Goal: Task Accomplishment & Management: Manage account settings

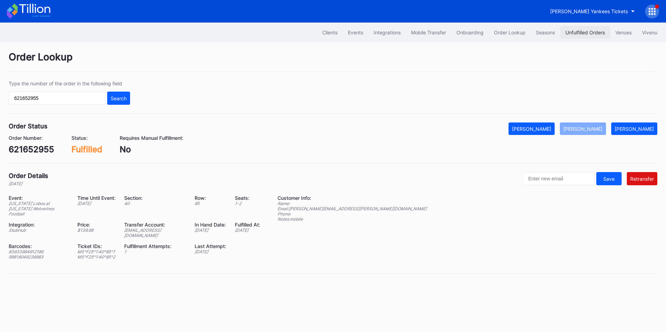
click at [573, 36] on button "Unfulfilled Orders" at bounding box center [585, 32] width 50 height 13
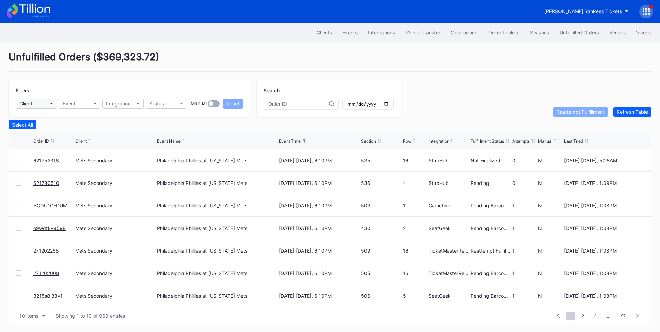
click at [50, 105] on button "Client" at bounding box center [37, 103] width 42 height 10
type input "r"
type input "str"
click at [66, 133] on div "Gwinnett Stripers Secondary" at bounding box center [53, 134] width 65 height 6
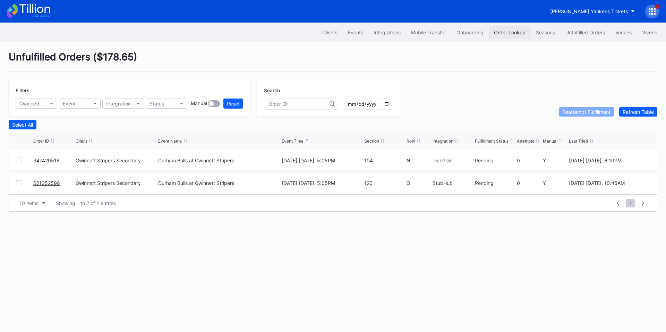
click at [489, 34] on button "Order Lookup" at bounding box center [509, 32] width 42 height 13
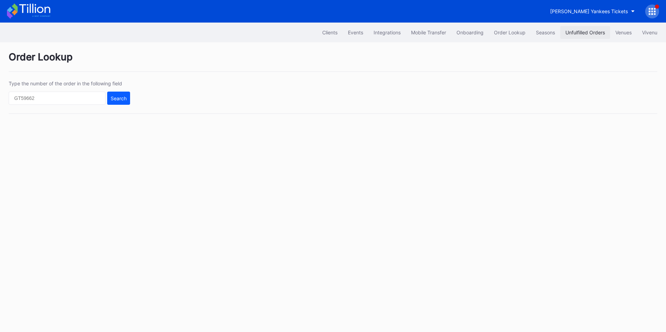
click at [568, 35] on div "Unfulfilled Orders" at bounding box center [585, 32] width 40 height 6
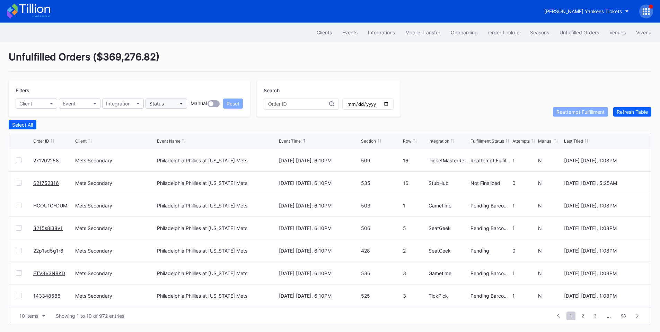
click at [174, 104] on button "Status" at bounding box center [167, 103] width 42 height 10
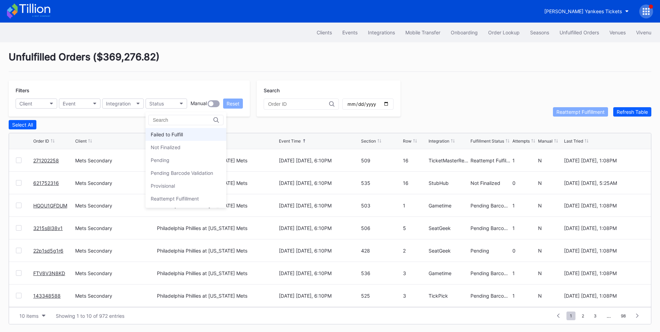
click at [181, 132] on div "Failed to Fulfill" at bounding box center [167, 134] width 32 height 6
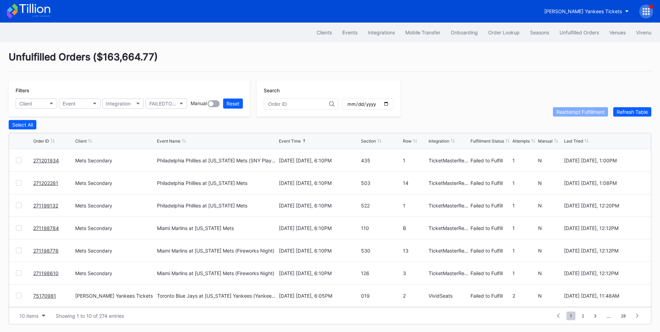
click at [18, 163] on div at bounding box center [19, 160] width 6 height 6
click at [19, 184] on div at bounding box center [19, 183] width 6 height 6
click at [16, 206] on div at bounding box center [19, 205] width 6 height 6
click at [16, 229] on div at bounding box center [19, 228] width 6 height 6
click at [19, 249] on div at bounding box center [19, 251] width 6 height 6
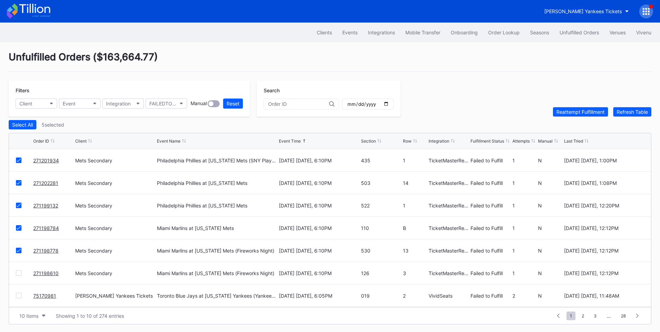
click at [18, 273] on div at bounding box center [19, 273] width 6 height 6
click at [586, 115] on div "Reattempt Fulfillment" at bounding box center [581, 112] width 48 height 6
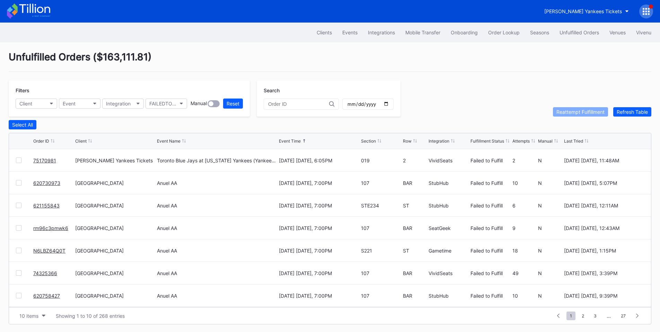
scroll to position [68, 0]
click at [583, 315] on span "2" at bounding box center [583, 315] width 9 height 9
click at [583, 317] on span "3" at bounding box center [583, 315] width 10 height 9
click at [584, 317] on span "4" at bounding box center [584, 315] width 10 height 9
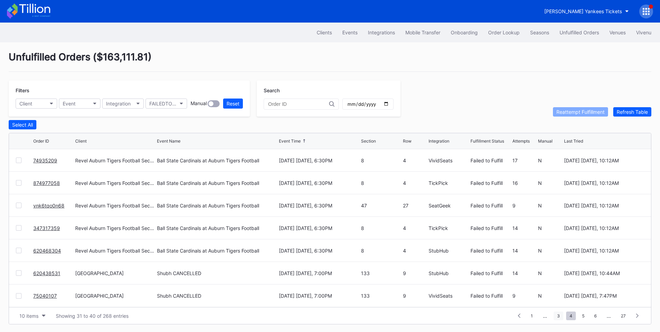
click at [559, 318] on span "3" at bounding box center [559, 315] width 10 height 9
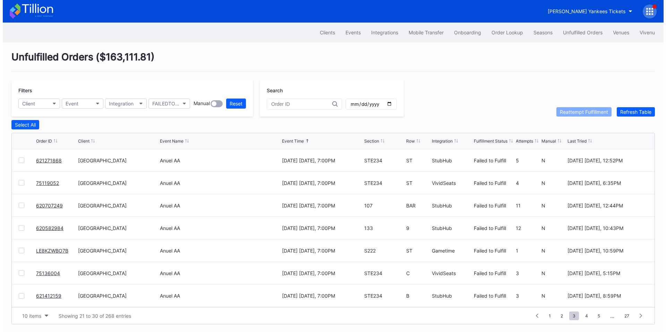
scroll to position [0, 0]
click at [51, 103] on icon "button" at bounding box center [51, 104] width 3 height 2
click at [67, 103] on div "Event" at bounding box center [69, 104] width 13 height 6
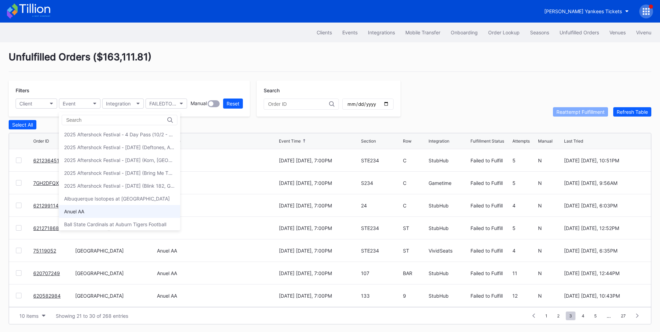
click at [93, 208] on div "Anuel AA" at bounding box center [119, 211] width 121 height 13
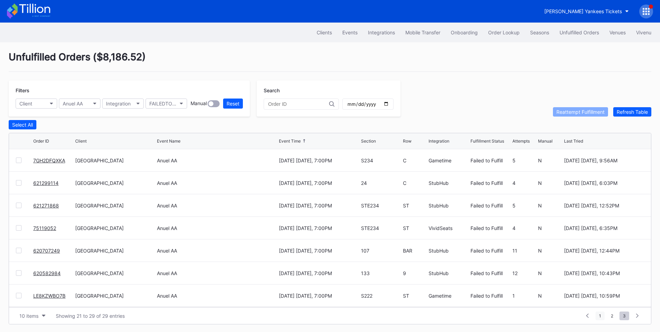
click at [599, 318] on span "1" at bounding box center [600, 315] width 9 height 9
click at [121, 105] on div "Integration" at bounding box center [118, 104] width 25 height 6
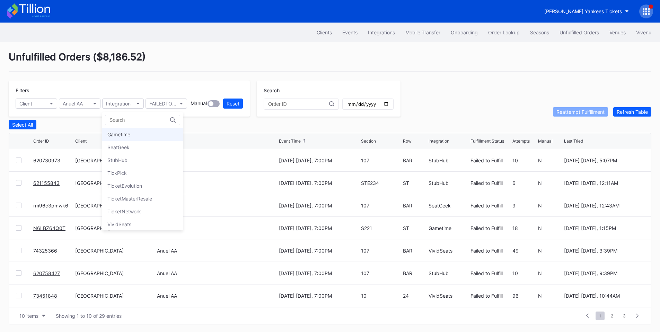
click at [129, 130] on div "Gametime" at bounding box center [142, 134] width 81 height 13
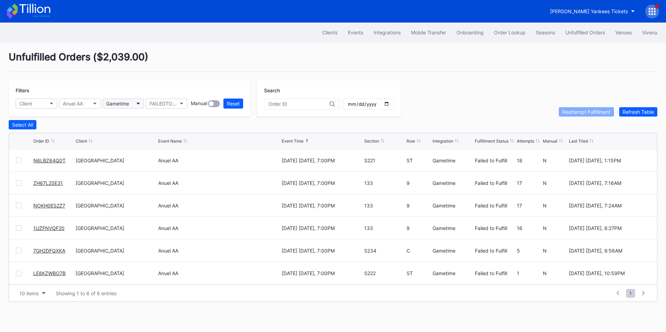
click at [132, 98] on button "Gametime" at bounding box center [123, 103] width 42 height 10
click at [126, 146] on div "SeatGeek" at bounding box center [118, 147] width 22 height 6
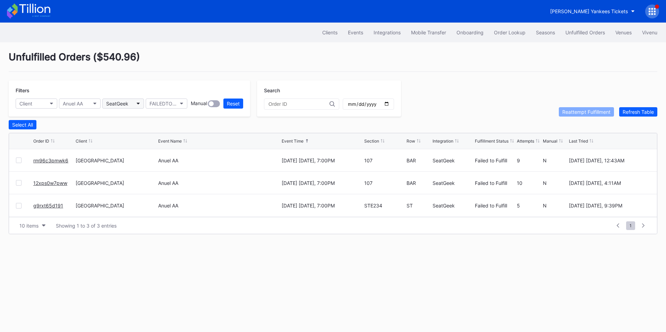
click at [133, 102] on button "SeatGeek" at bounding box center [123, 103] width 42 height 10
click at [135, 160] on div "StubHub" at bounding box center [142, 160] width 81 height 13
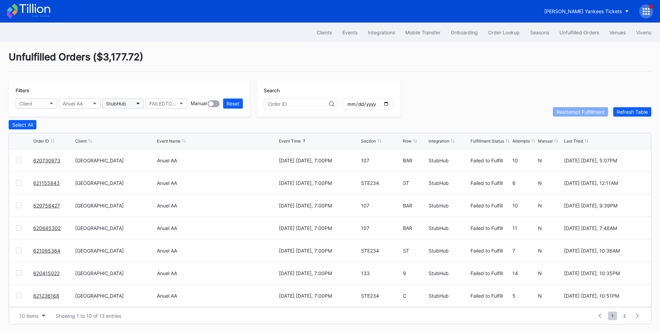
click at [129, 102] on button "StubHub" at bounding box center [123, 103] width 42 height 10
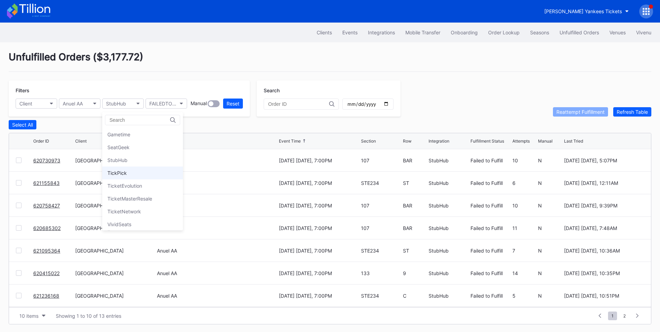
click at [122, 171] on div "TickPick" at bounding box center [116, 173] width 19 height 6
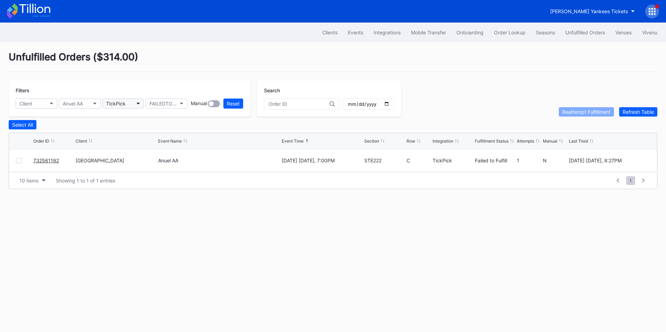
click at [132, 103] on button "TickPick" at bounding box center [123, 103] width 42 height 10
click at [129, 223] on div "VividSeats" at bounding box center [119, 224] width 24 height 6
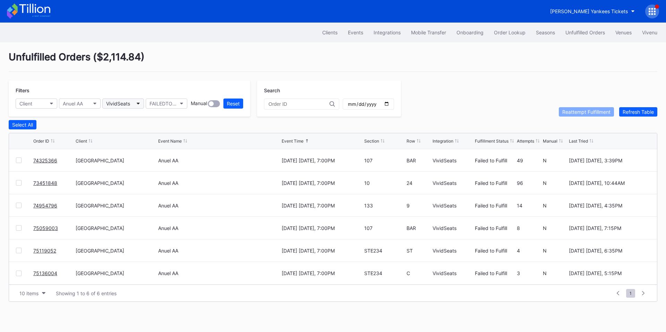
click at [140, 103] on button "VividSeats" at bounding box center [123, 103] width 42 height 10
click at [127, 135] on div "Gametime" at bounding box center [118, 134] width 23 height 6
drag, startPoint x: 45, startPoint y: 163, endPoint x: 62, endPoint y: 157, distance: 17.8
drag, startPoint x: 49, startPoint y: 183, endPoint x: 55, endPoint y: 180, distance: 7.5
drag, startPoint x: 48, startPoint y: 227, endPoint x: 52, endPoint y: 225, distance: 4.8
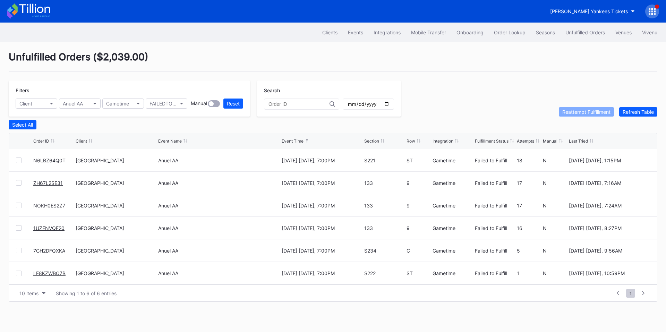
drag, startPoint x: 47, startPoint y: 250, endPoint x: 60, endPoint y: 236, distance: 18.9
click at [133, 103] on button "Gametime" at bounding box center [123, 103] width 42 height 10
click at [124, 146] on div "SeatGeek" at bounding box center [118, 147] width 22 height 6
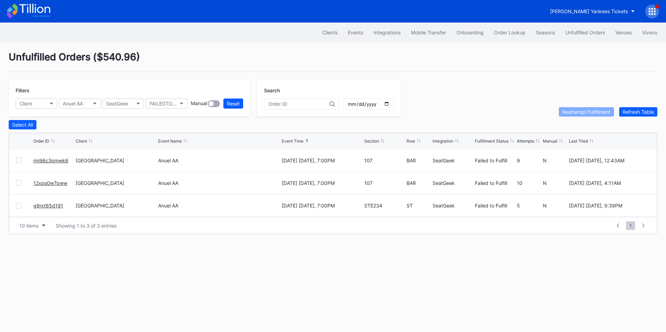
drag, startPoint x: 55, startPoint y: 162, endPoint x: 81, endPoint y: 149, distance: 29.5
click at [115, 107] on button "SeatGeek" at bounding box center [123, 103] width 42 height 10
click at [125, 225] on div "VividSeats" at bounding box center [119, 224] width 24 height 6
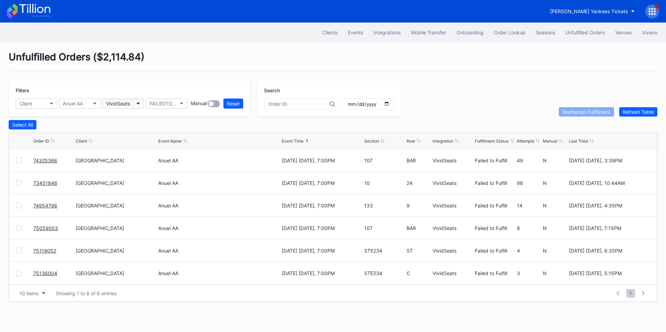
click at [122, 106] on div "VividSeats" at bounding box center [118, 104] width 24 height 6
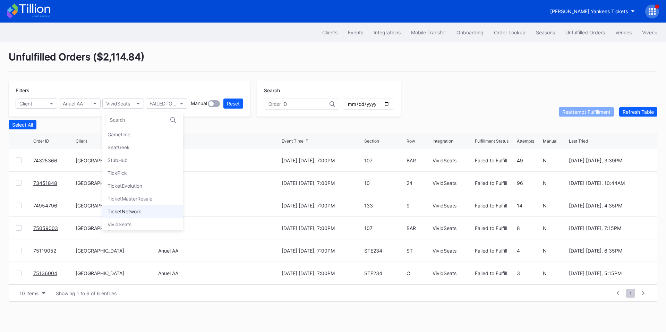
click at [129, 207] on div "TicketNetwork" at bounding box center [142, 211] width 81 height 13
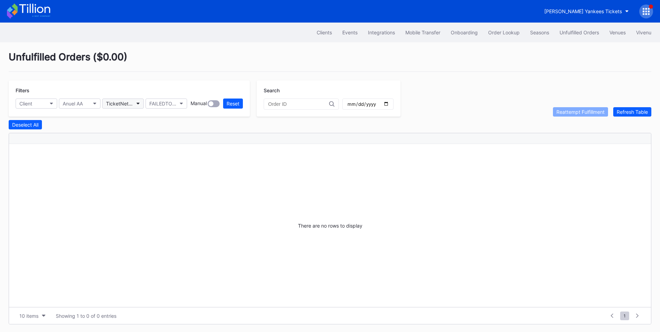
click at [129, 103] on div "TicketNetwork" at bounding box center [119, 104] width 27 height 6
click at [126, 175] on div "TickPick" at bounding box center [116, 173] width 19 height 6
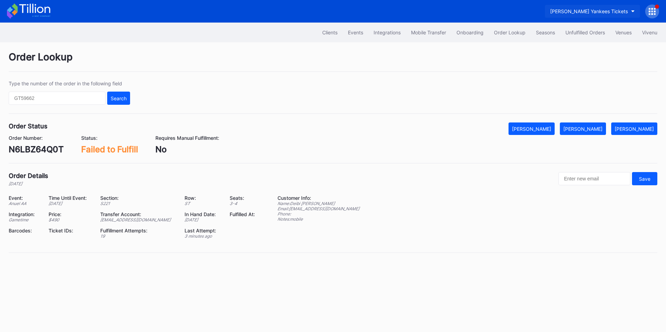
click at [597, 11] on div "[PERSON_NAME] Yankees Tickets" at bounding box center [589, 11] width 78 height 6
type input "rou"
click at [584, 44] on div "Frisco RoughRiders Primary" at bounding box center [595, 44] width 62 height 6
click at [25, 149] on div "N6LBZ64Q0T" at bounding box center [36, 149] width 55 height 10
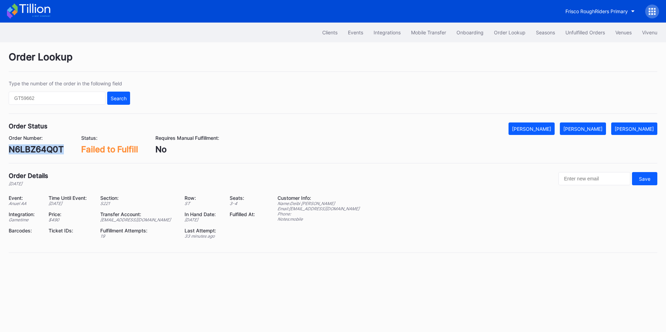
copy div "N6LBZ64Q0T"
drag, startPoint x: 588, startPoint y: 127, endPoint x: 499, endPoint y: 43, distance: 122.6
click at [588, 127] on div "[PERSON_NAME]" at bounding box center [582, 129] width 39 height 6
click at [32, 149] on div "ZH67L2SE31" at bounding box center [34, 149] width 51 height 10
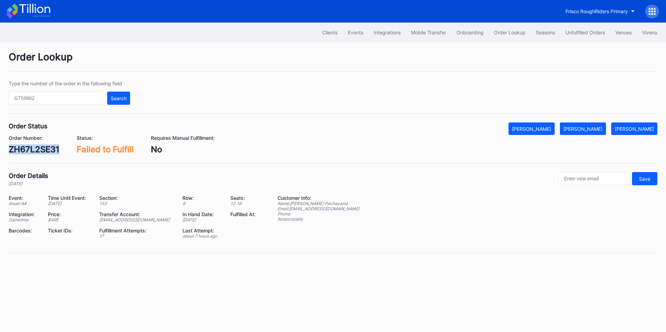
copy div "ZH67L2SE31"
click at [593, 126] on div "[PERSON_NAME]" at bounding box center [582, 129] width 39 height 6
click at [42, 151] on div "NOKH0ES2Z7" at bounding box center [36, 149] width 55 height 10
copy div "NOKH0ES2Z7"
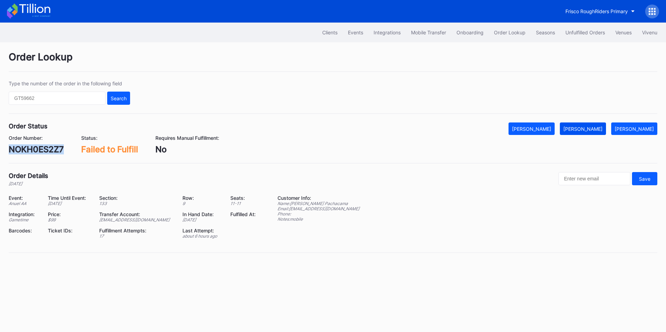
click at [592, 129] on div "[PERSON_NAME]" at bounding box center [582, 129] width 39 height 6
click at [36, 154] on div "1UZFNVQF20" at bounding box center [36, 149] width 54 height 10
copy div "1UZFNVQF20"
drag, startPoint x: 594, startPoint y: 125, endPoint x: 584, endPoint y: 111, distance: 16.7
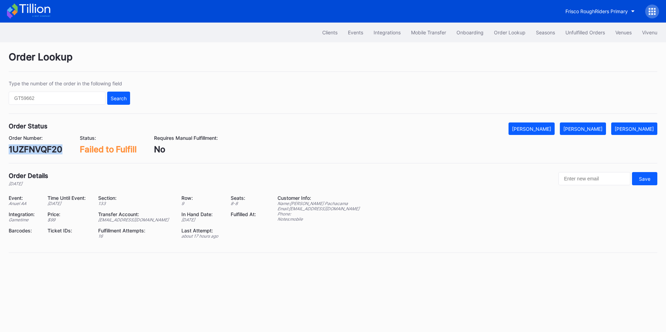
click at [594, 125] on button "[PERSON_NAME]" at bounding box center [583, 128] width 46 height 12
click at [41, 144] on div "Order Number: 7GH2DFQXKA" at bounding box center [37, 144] width 57 height 19
copy div "7GH2DFQXKA"
click at [595, 129] on div "[PERSON_NAME]" at bounding box center [582, 129] width 39 height 6
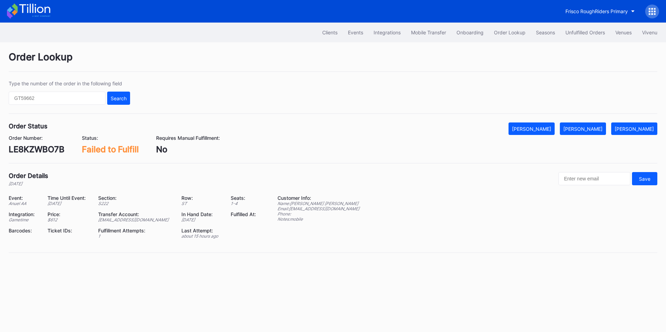
click at [52, 149] on div "LE8KZWBO7B" at bounding box center [37, 149] width 56 height 10
copy div "LE8KZWBO7B"
click at [586, 131] on div "[PERSON_NAME]" at bounding box center [582, 129] width 39 height 6
click at [37, 148] on div "rm96c3pmwk6" at bounding box center [39, 149] width 60 height 10
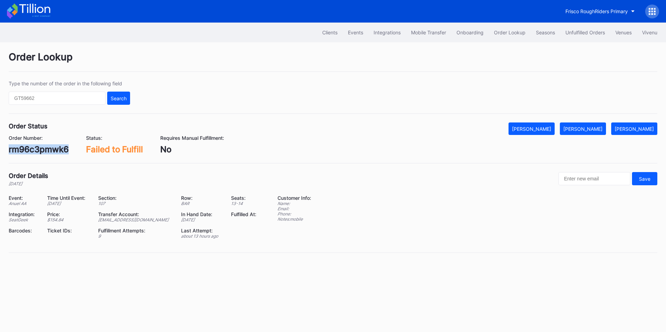
click at [37, 148] on div "rm96c3pmwk6" at bounding box center [39, 149] width 60 height 10
copy div "rm96c3pmwk6"
drag, startPoint x: 588, startPoint y: 128, endPoint x: 467, endPoint y: 0, distance: 175.8
click at [586, 126] on div "[PERSON_NAME]" at bounding box center [582, 129] width 39 height 6
click at [49, 150] on div "12xps0w7pww" at bounding box center [39, 149] width 60 height 10
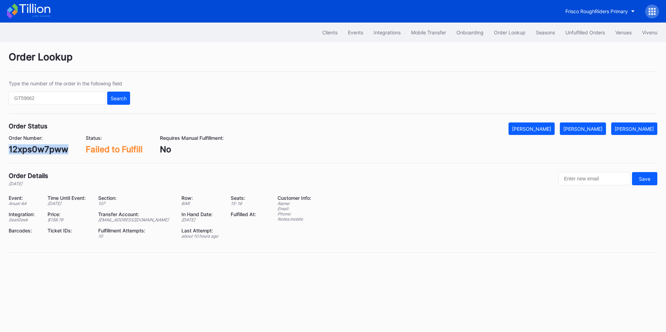
click at [49, 150] on div "12xps0w7pww" at bounding box center [39, 149] width 60 height 10
copy div "12xps0w7pww"
drag, startPoint x: 587, startPoint y: 125, endPoint x: 487, endPoint y: 53, distance: 123.4
click at [587, 126] on div "[PERSON_NAME]" at bounding box center [582, 129] width 39 height 6
click at [32, 147] on div "g9rxt65d191" at bounding box center [34, 149] width 50 height 10
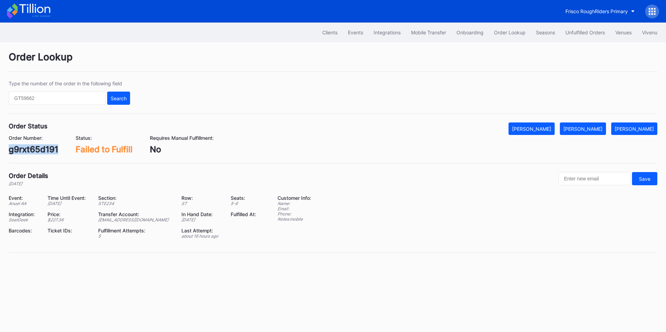
click at [32, 147] on div "g9rxt65d191" at bounding box center [34, 149] width 50 height 10
copy div "g9rxt65d191"
click at [589, 123] on button "Mark Fulfilled" at bounding box center [583, 128] width 46 height 12
click at [26, 152] on div "732561192" at bounding box center [31, 149] width 44 height 10
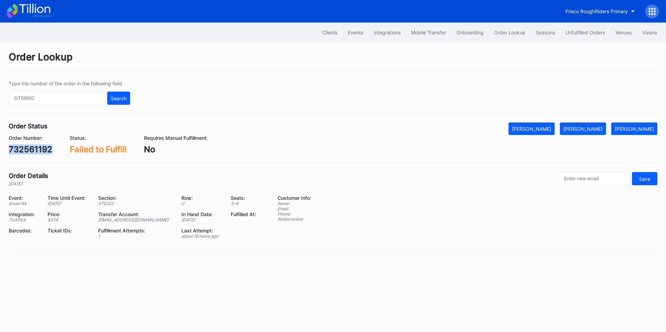
copy div "732561192"
drag, startPoint x: 582, startPoint y: 125, endPoint x: 551, endPoint y: 96, distance: 42.7
click at [582, 126] on div "Mark Fulfilled" at bounding box center [582, 129] width 39 height 6
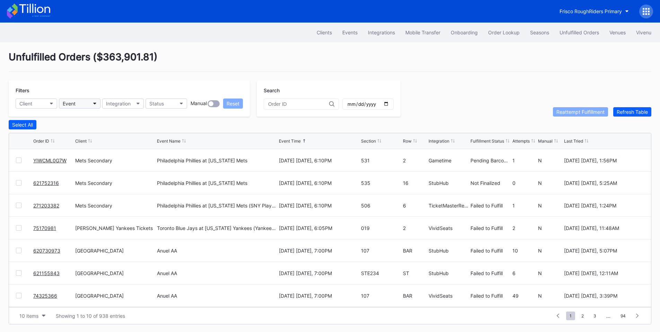
click at [72, 101] on div "Event" at bounding box center [69, 104] width 13 height 6
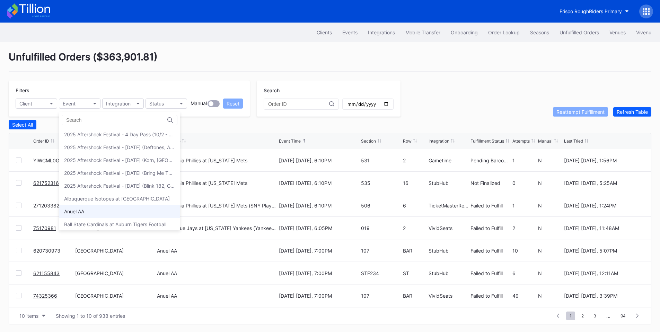
click at [84, 209] on div "Anuel AA" at bounding box center [74, 211] width 20 height 6
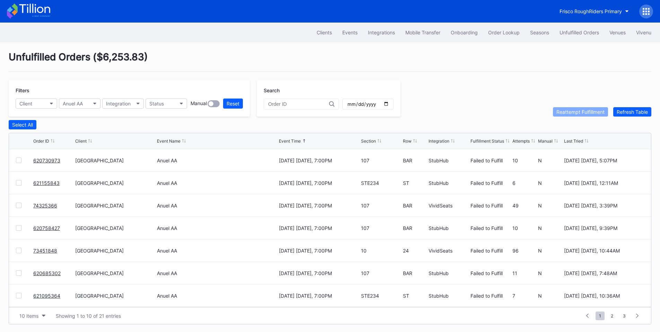
click at [444, 142] on div "Integration" at bounding box center [439, 140] width 21 height 5
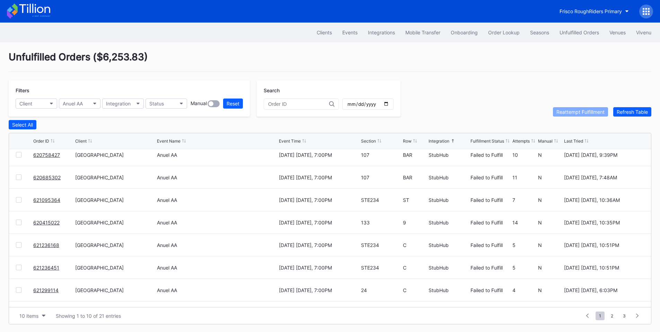
scroll to position [68, 0]
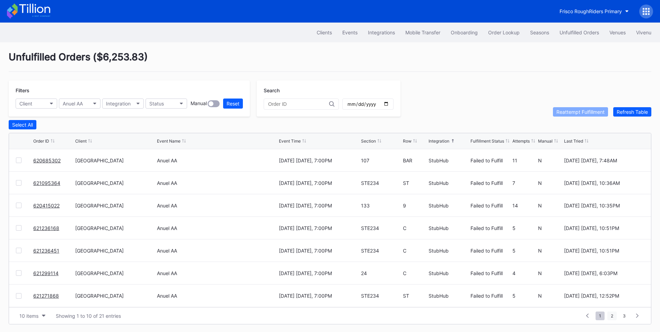
click at [611, 317] on span "2" at bounding box center [612, 315] width 9 height 9
click at [624, 317] on span "3" at bounding box center [625, 315] width 10 height 9
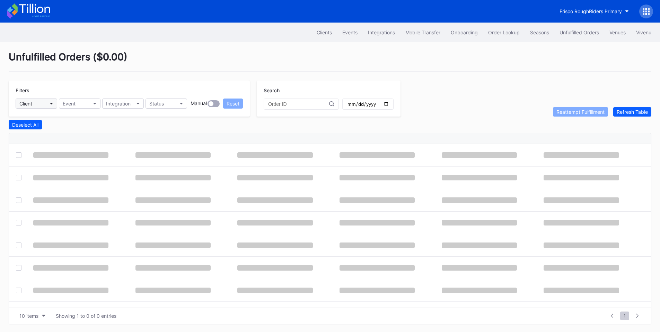
click at [42, 103] on button "Client" at bounding box center [37, 103] width 42 height 10
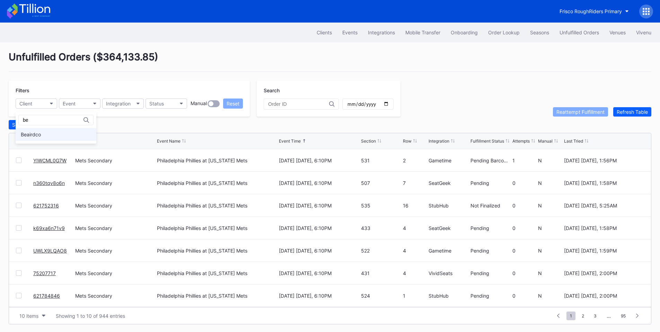
type input "be"
click at [35, 132] on div "Beairdco" at bounding box center [31, 134] width 20 height 6
